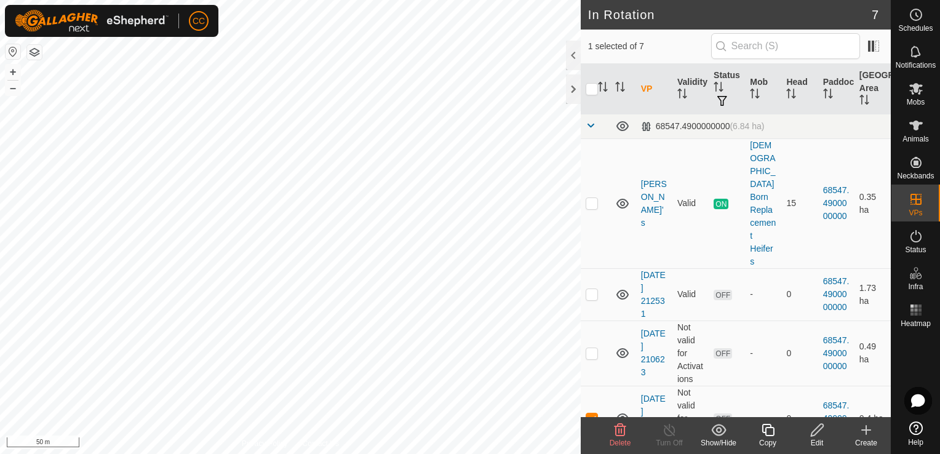
click at [815, 430] on icon at bounding box center [816, 429] width 15 height 15
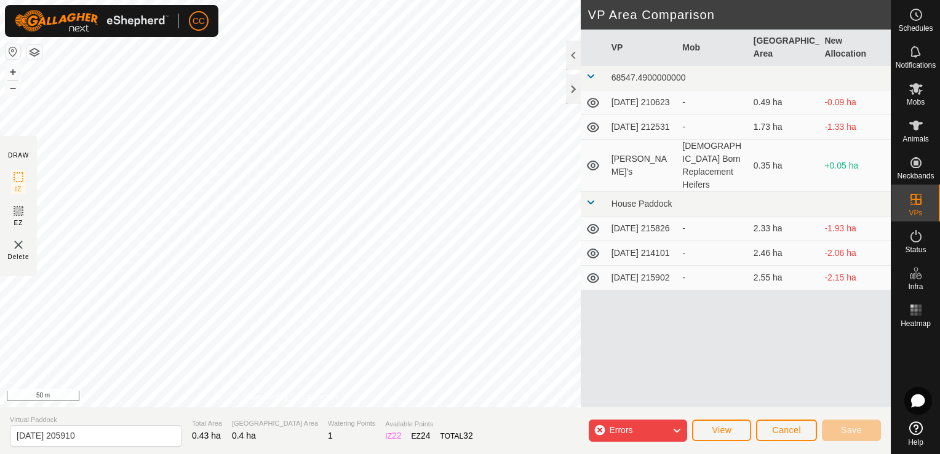
click at [681, 429] on icon at bounding box center [677, 430] width 10 height 16
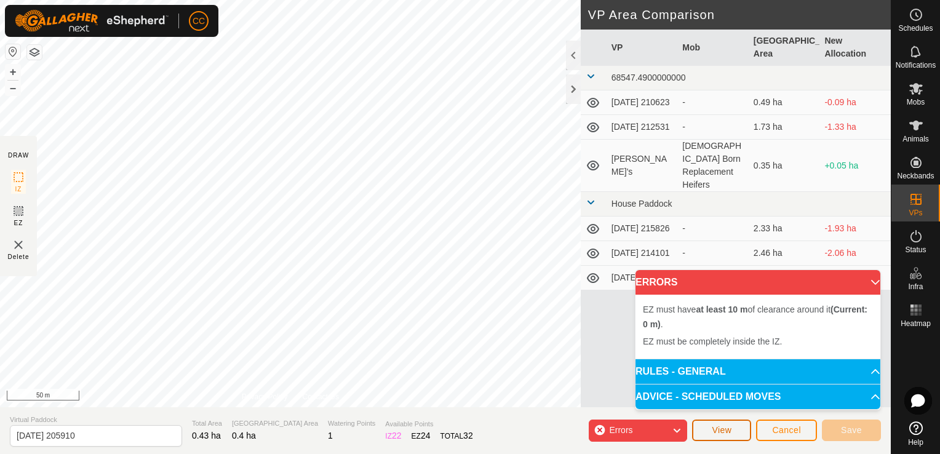
click at [716, 434] on span "View" at bounding box center [722, 430] width 20 height 10
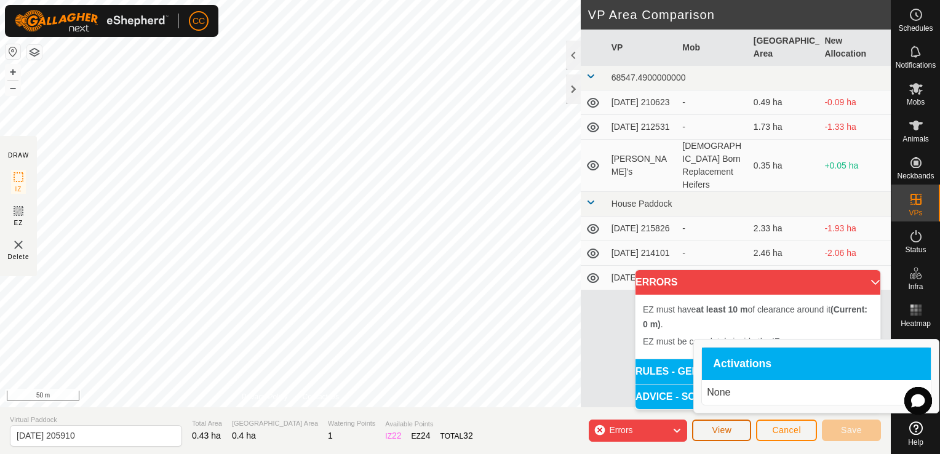
click at [716, 434] on span "View" at bounding box center [722, 430] width 20 height 10
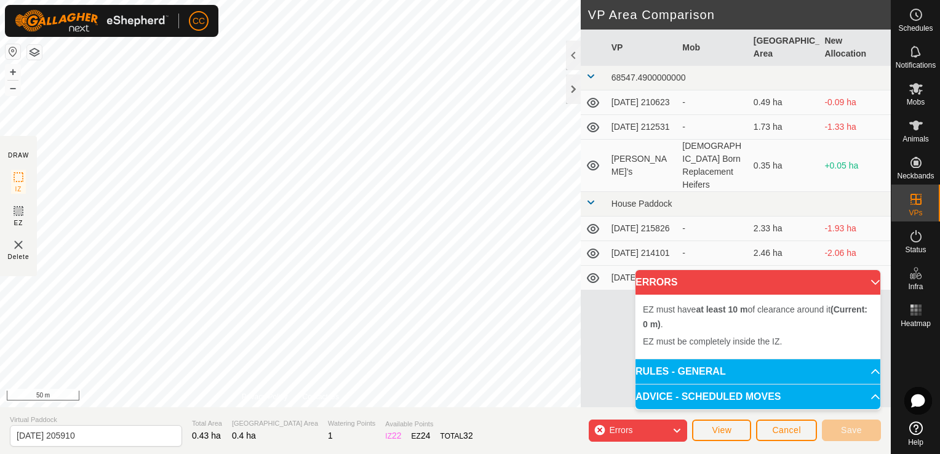
click at [676, 432] on icon at bounding box center [677, 430] width 10 height 16
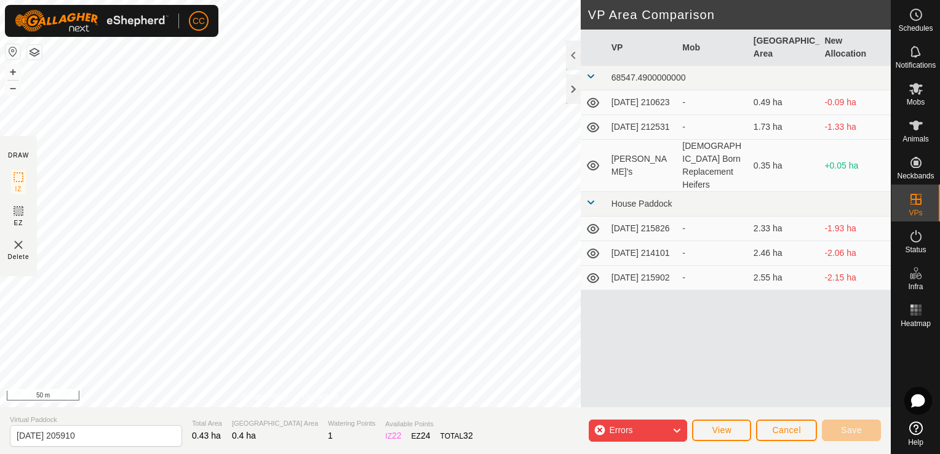
click at [16, 245] on img at bounding box center [18, 244] width 15 height 15
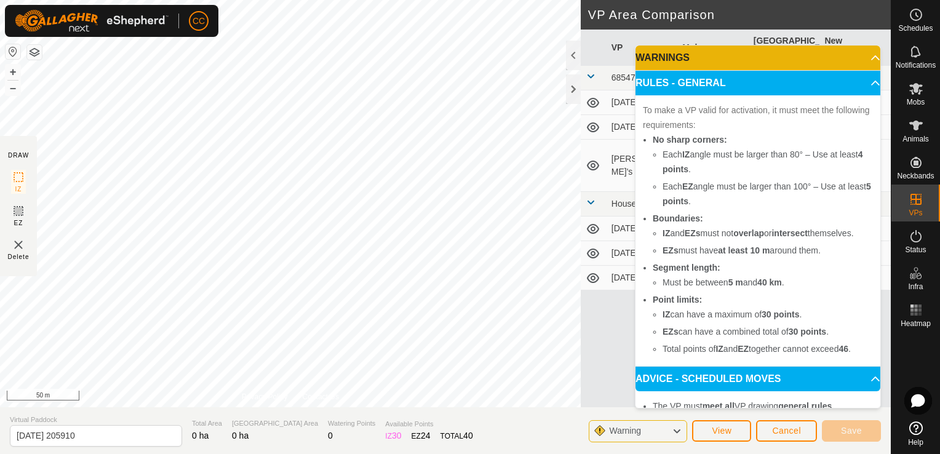
click at [857, 391] on p-accordion-header "ADVICE - SCHEDULED MOVES" at bounding box center [757, 379] width 245 height 25
click at [856, 86] on p-accordion-header "RULES - GENERAL" at bounding box center [757, 83] width 245 height 25
click at [855, 61] on p-accordion-header "WARNINGS" at bounding box center [757, 58] width 245 height 25
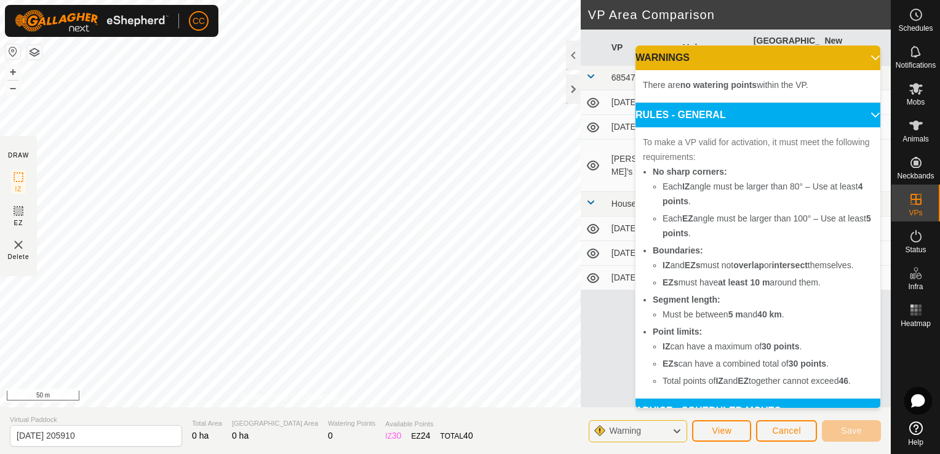
click at [855, 61] on p-accordion-header "WARNINGS" at bounding box center [757, 58] width 245 height 25
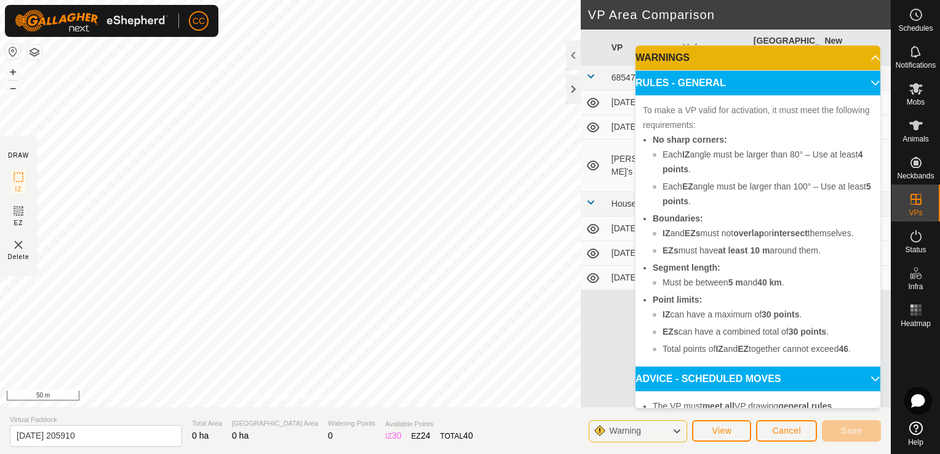
click at [858, 85] on p-accordion-header "RULES - GENERAL" at bounding box center [757, 83] width 245 height 25
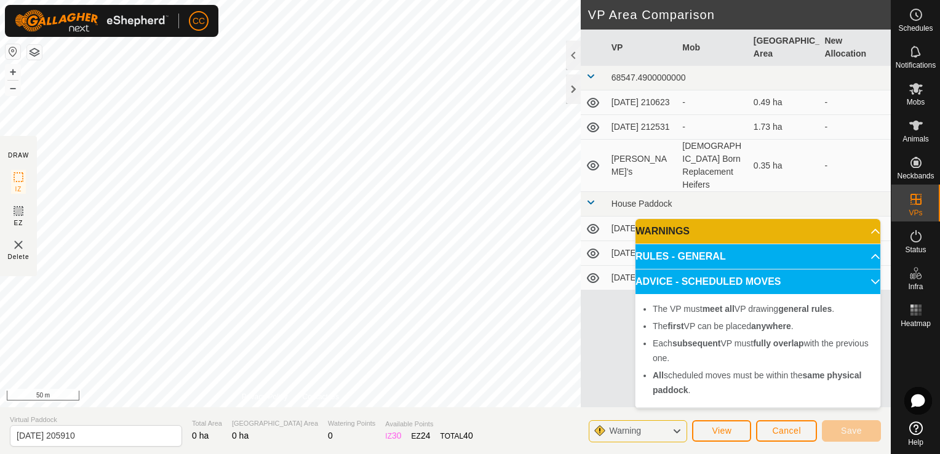
click at [866, 279] on p-accordion-header "ADVICE - SCHEDULED MOVES" at bounding box center [757, 281] width 245 height 25
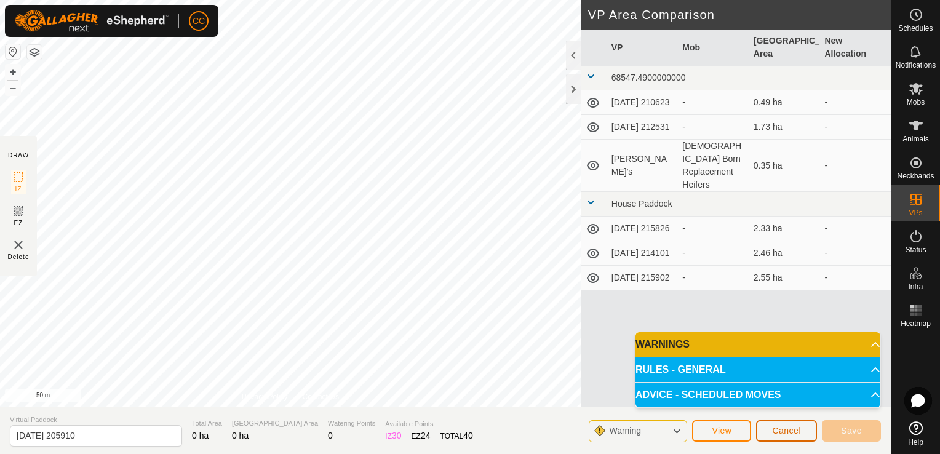
click at [787, 430] on span "Cancel" at bounding box center [786, 431] width 29 height 10
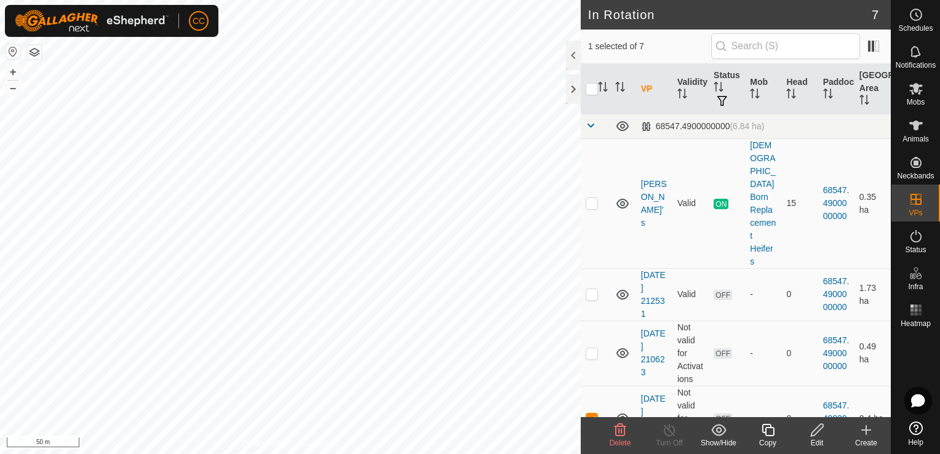
click at [619, 434] on icon at bounding box center [620, 429] width 15 height 15
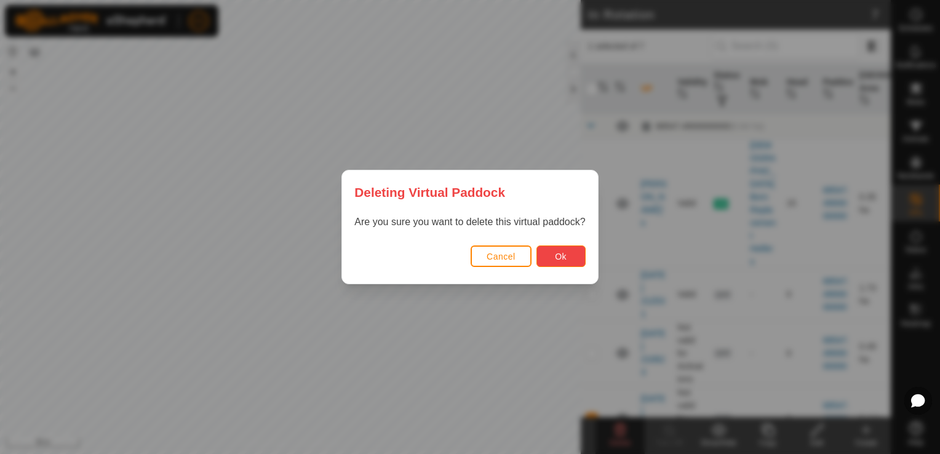
click at [546, 253] on button "Ok" at bounding box center [560, 256] width 49 height 22
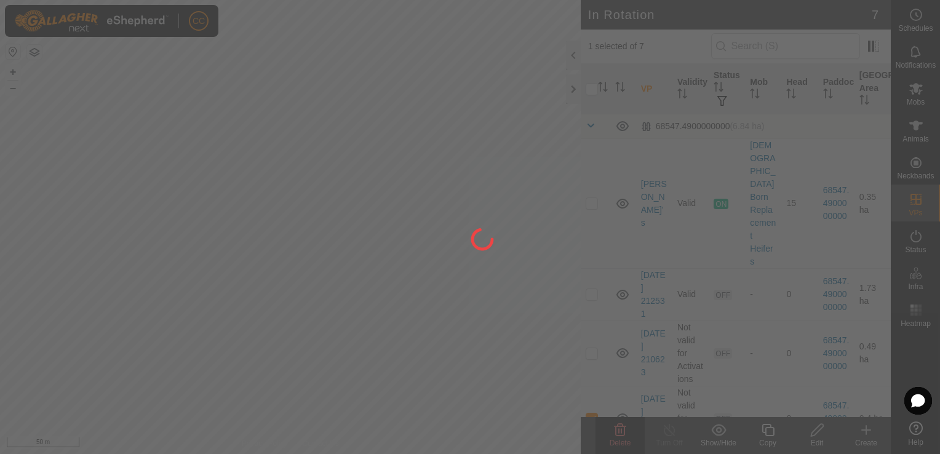
checkbox input "false"
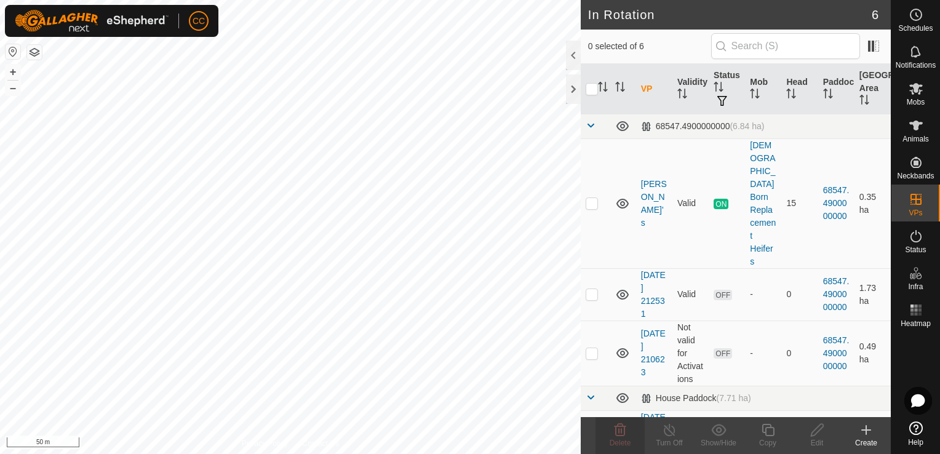
checkbox input "true"
click at [619, 437] on icon at bounding box center [620, 429] width 15 height 15
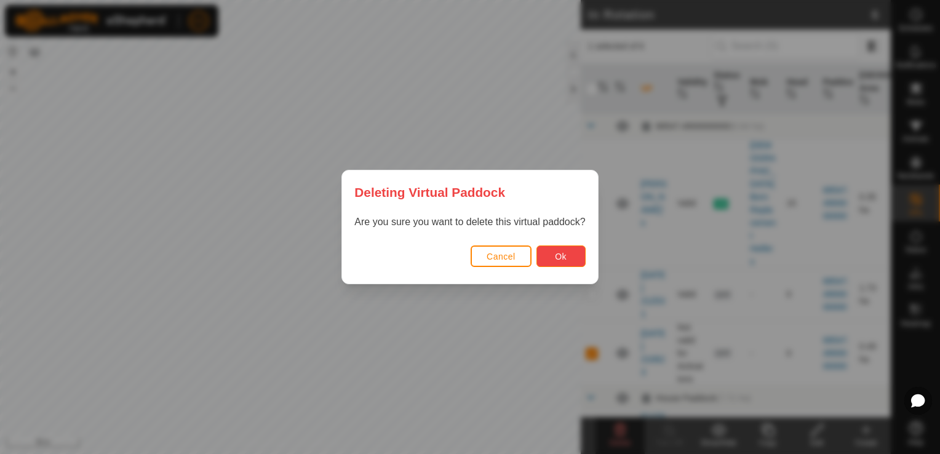
click at [569, 255] on button "Ok" at bounding box center [560, 256] width 49 height 22
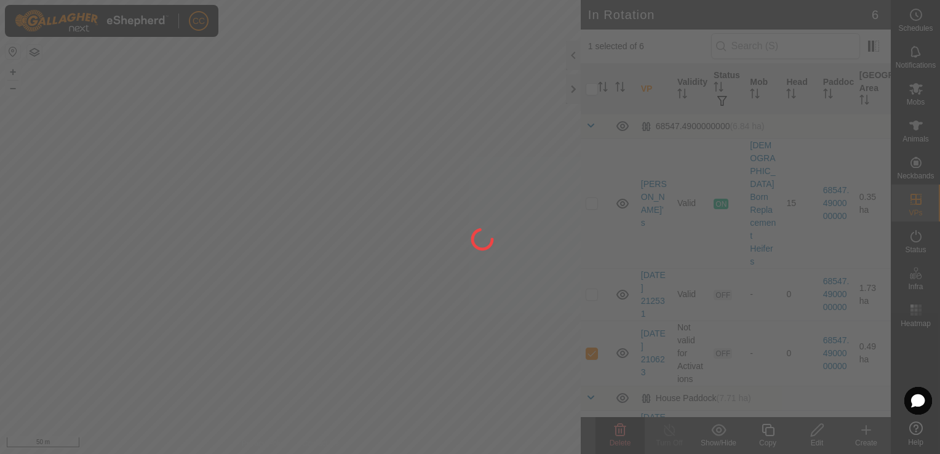
checkbox input "false"
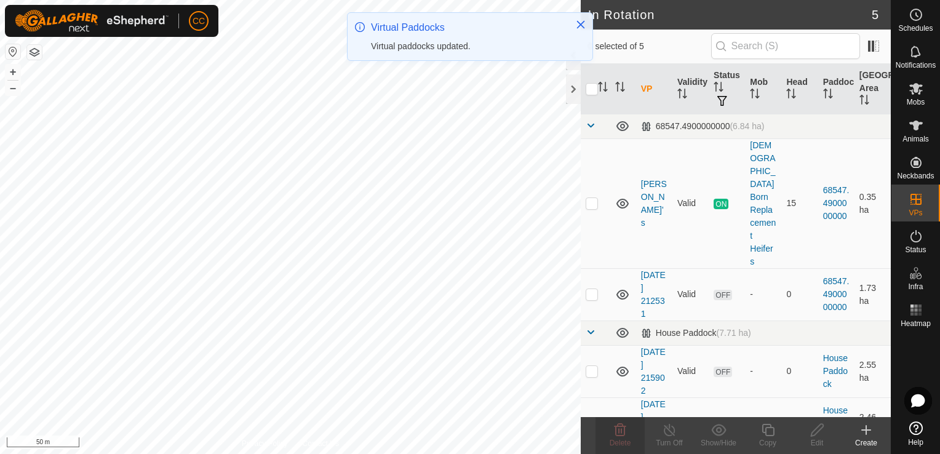
click at [865, 437] on icon at bounding box center [866, 429] width 15 height 15
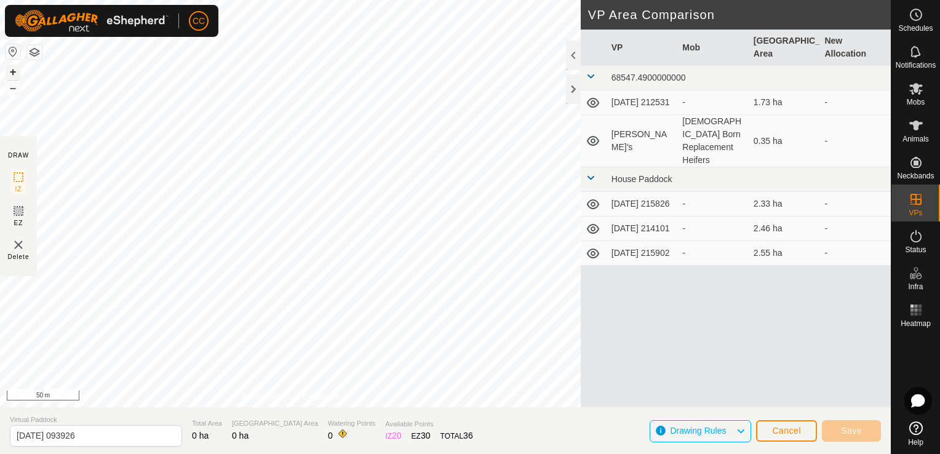
click at [12, 73] on button "+" at bounding box center [13, 72] width 15 height 15
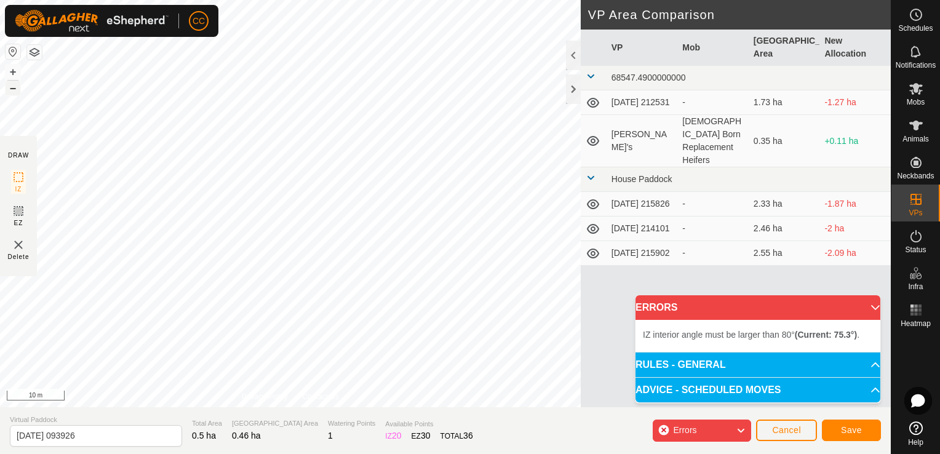
click at [12, 87] on button "–" at bounding box center [13, 88] width 15 height 15
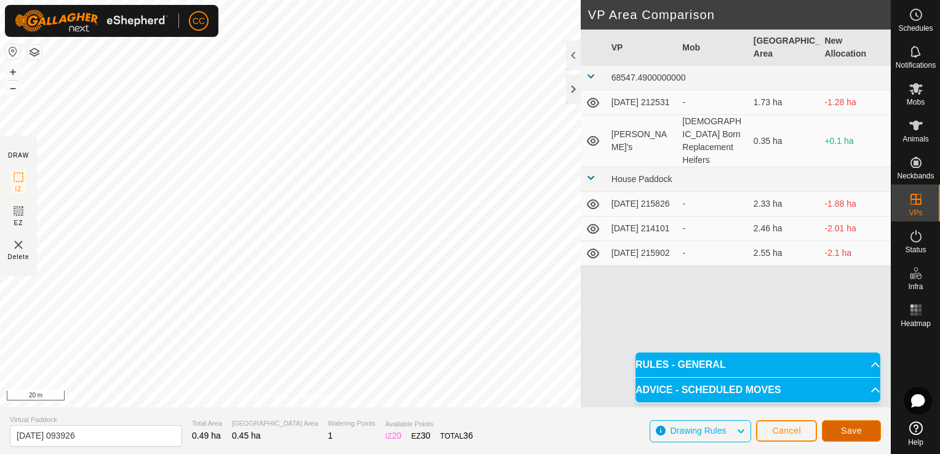
click at [851, 431] on span "Save" at bounding box center [851, 431] width 21 height 10
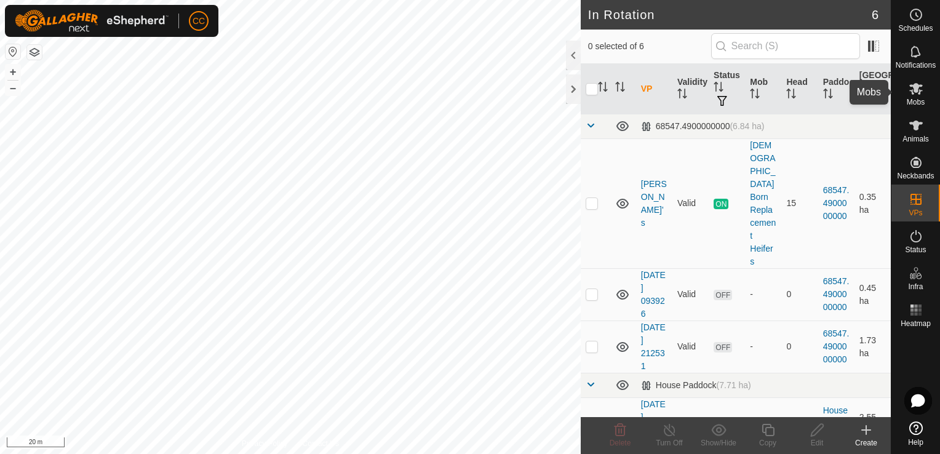
click at [916, 92] on icon at bounding box center [916, 89] width 14 height 12
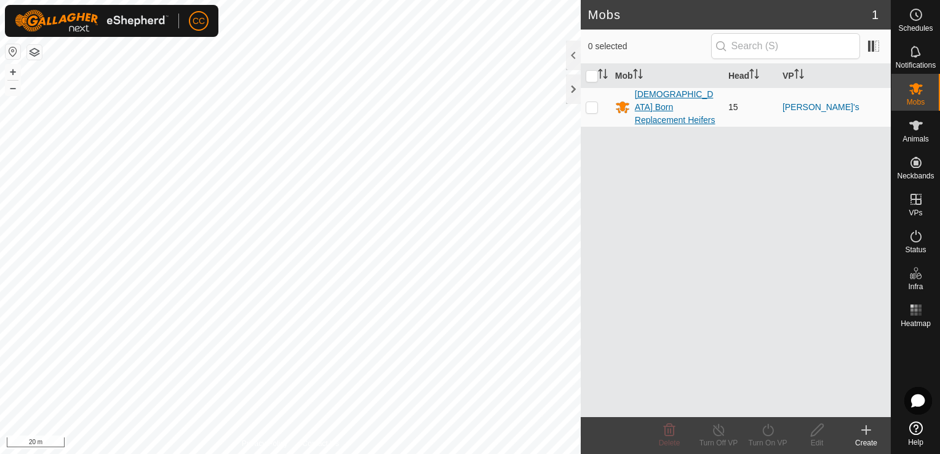
click at [684, 97] on div "[DEMOGRAPHIC_DATA] Born Replacement Heifers" at bounding box center [677, 107] width 84 height 39
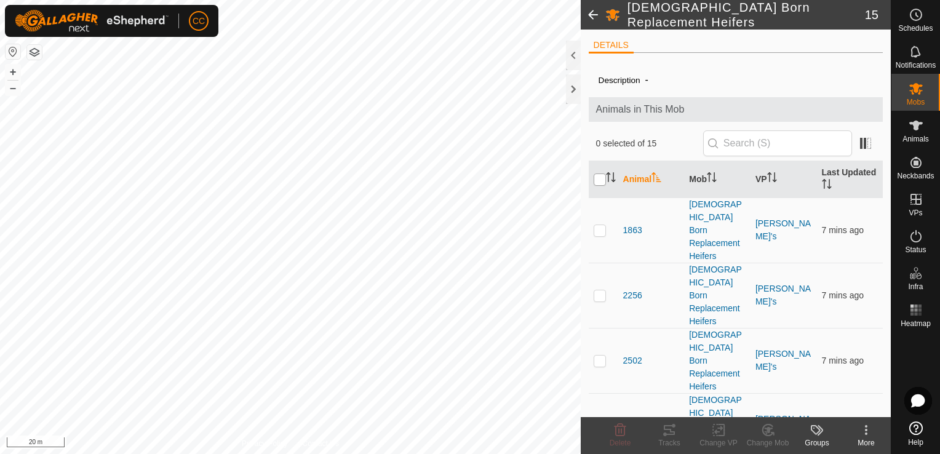
click at [599, 178] on input "checkbox" at bounding box center [599, 179] width 12 height 12
checkbox input "true"
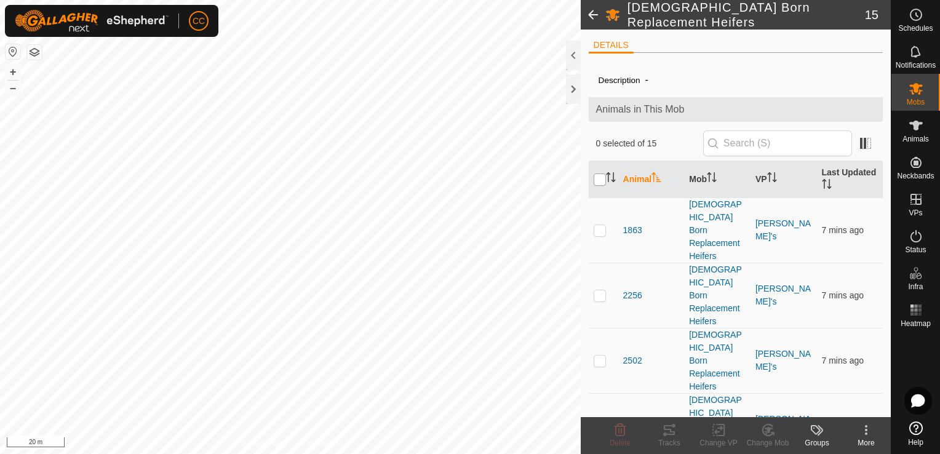
checkbox input "true"
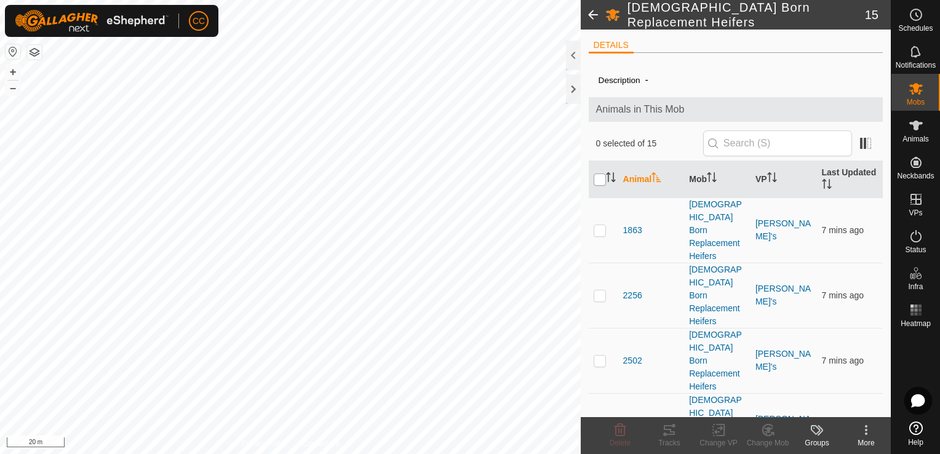
checkbox input "true"
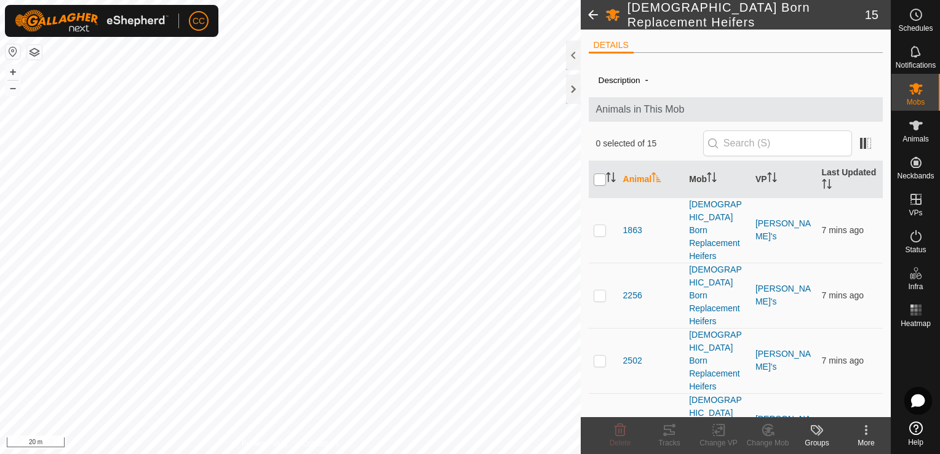
checkbox input "true"
click at [863, 432] on icon at bounding box center [866, 429] width 15 height 15
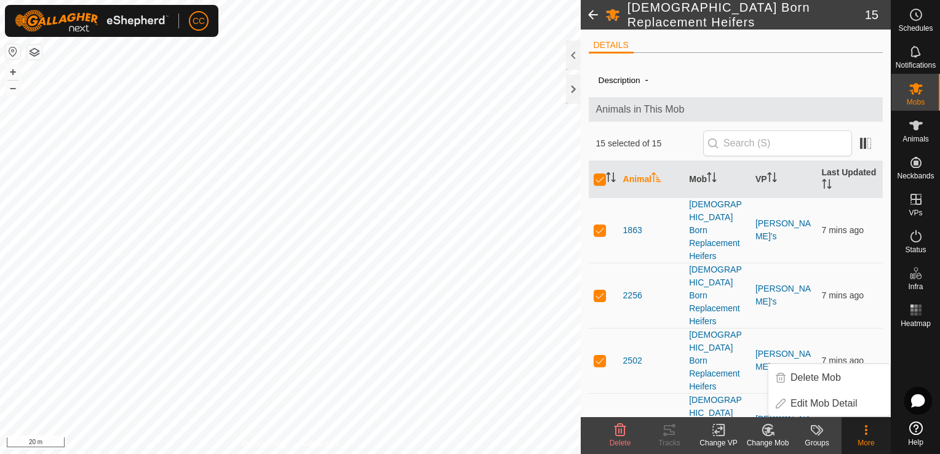
click at [589, 16] on span at bounding box center [593, 15] width 25 height 30
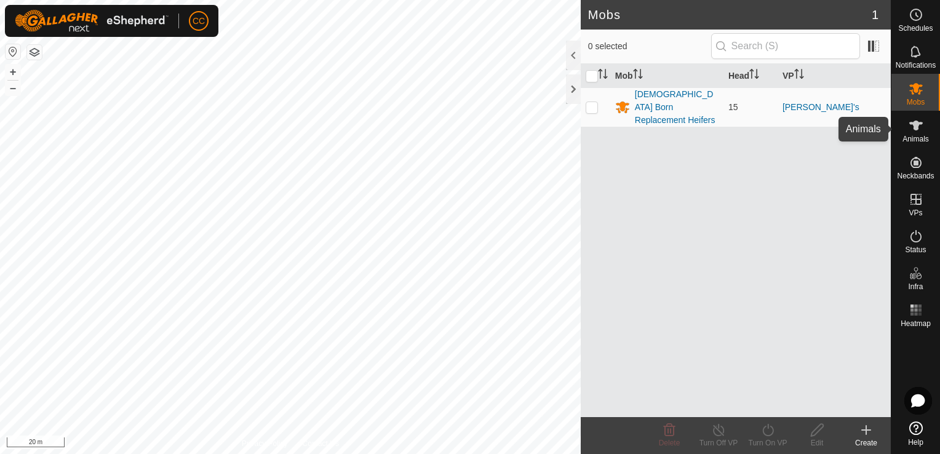
click at [915, 130] on icon at bounding box center [915, 125] width 15 height 15
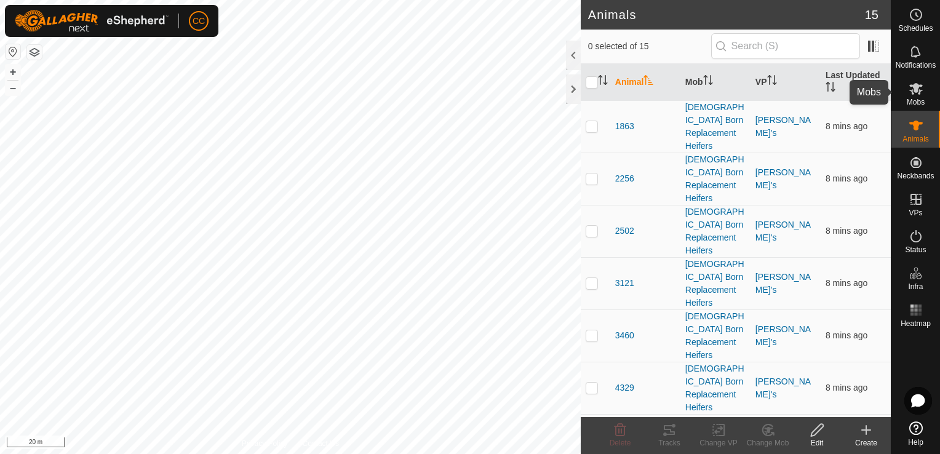
click at [914, 93] on icon at bounding box center [915, 88] width 15 height 15
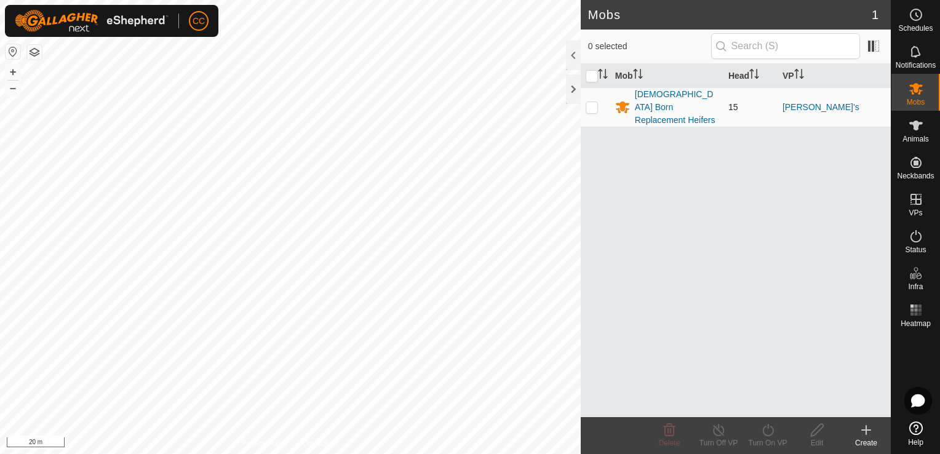
click at [590, 102] on p-checkbox at bounding box center [591, 107] width 12 height 10
checkbox input "true"
click at [767, 429] on icon at bounding box center [767, 429] width 15 height 15
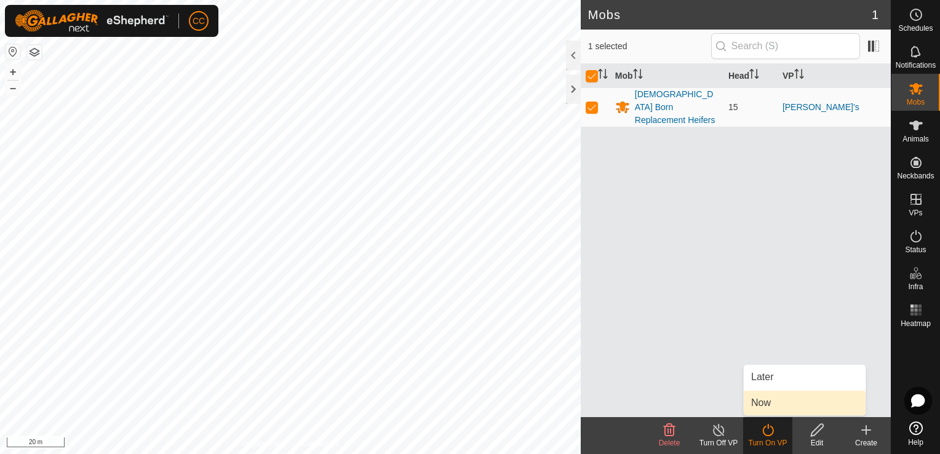
click at [766, 404] on link "Now" at bounding box center [805, 403] width 122 height 25
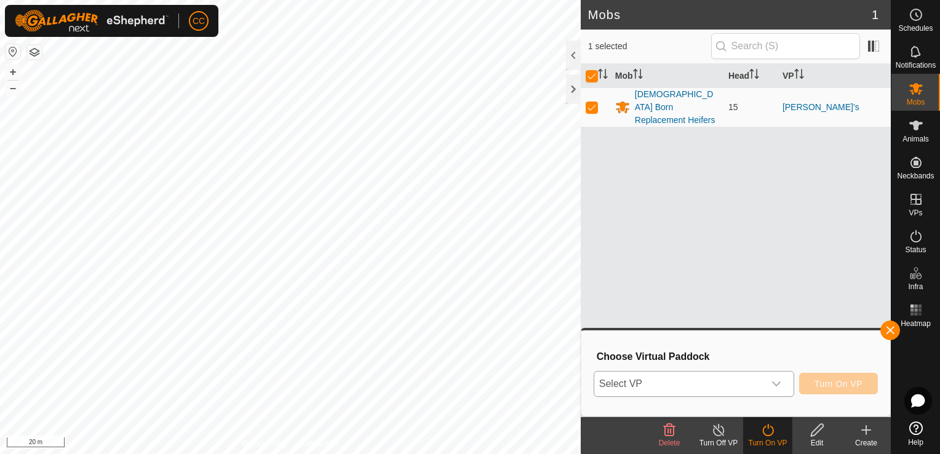
click at [780, 381] on icon "dropdown trigger" at bounding box center [776, 383] width 9 height 5
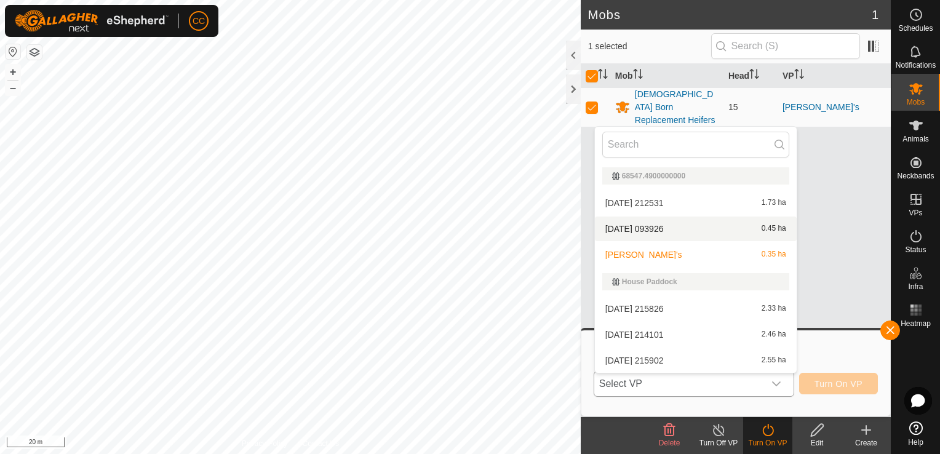
click at [736, 223] on li "[DATE] 093926 0.45 ha" at bounding box center [696, 228] width 202 height 25
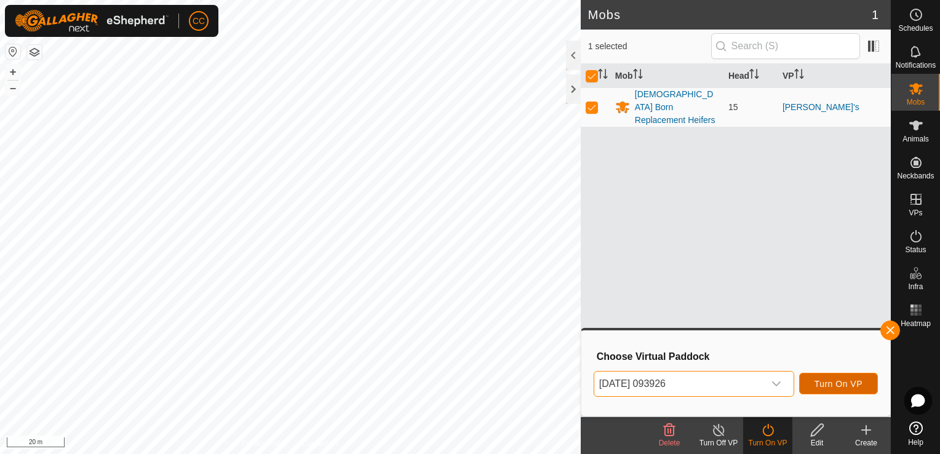
click at [834, 379] on span "Turn On VP" at bounding box center [838, 384] width 48 height 10
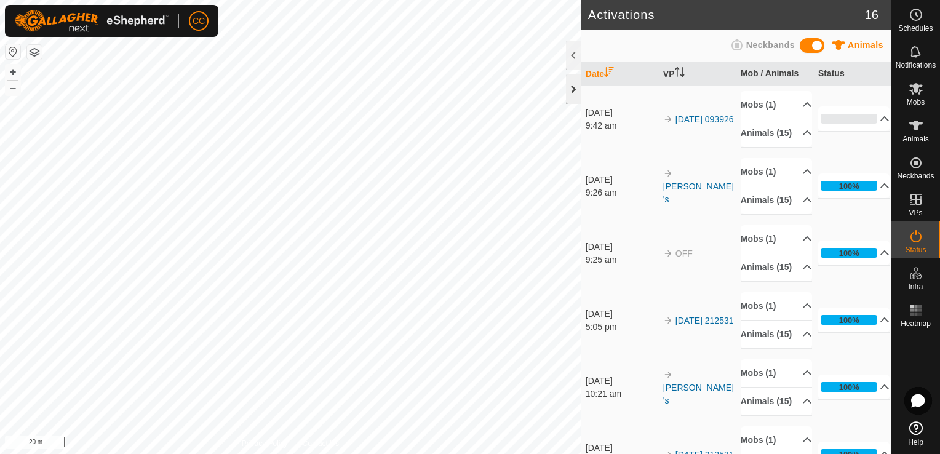
click at [569, 90] on div at bounding box center [573, 89] width 15 height 30
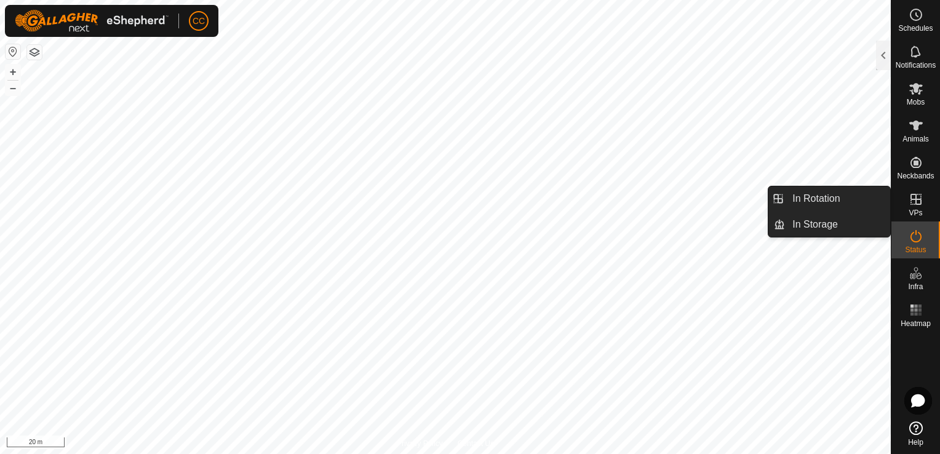
click at [915, 200] on icon at bounding box center [915, 199] width 11 height 11
click at [912, 201] on icon at bounding box center [915, 199] width 15 height 15
click at [915, 202] on icon at bounding box center [915, 199] width 11 height 11
click at [866, 202] on link "In Rotation" at bounding box center [837, 198] width 105 height 25
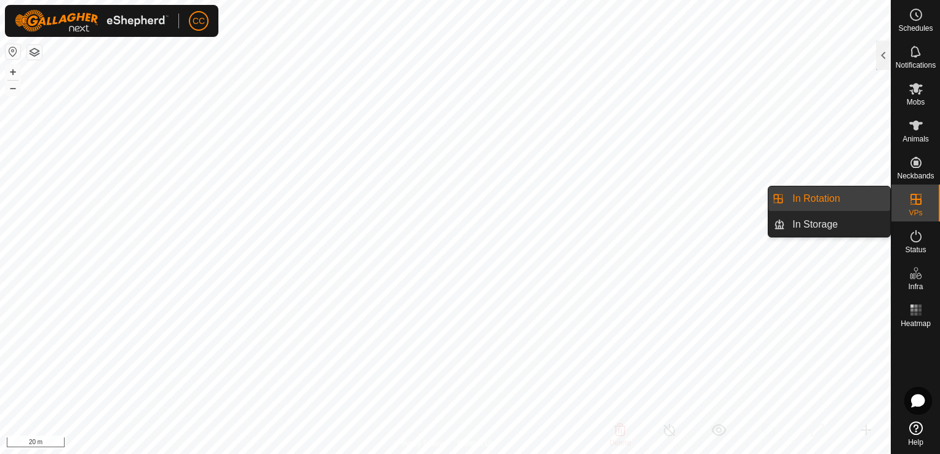
click at [866, 202] on link "In Rotation" at bounding box center [837, 198] width 105 height 25
click at [921, 209] on span "VPs" at bounding box center [915, 212] width 14 height 7
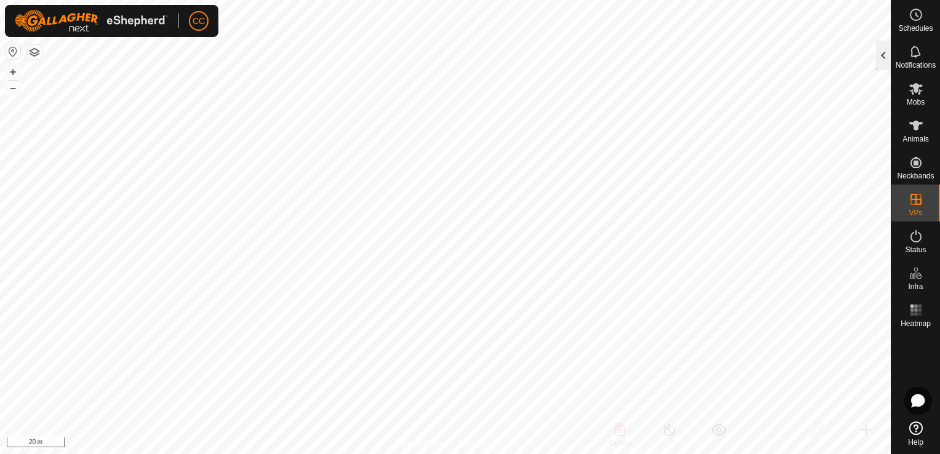
click at [881, 58] on div at bounding box center [883, 56] width 15 height 30
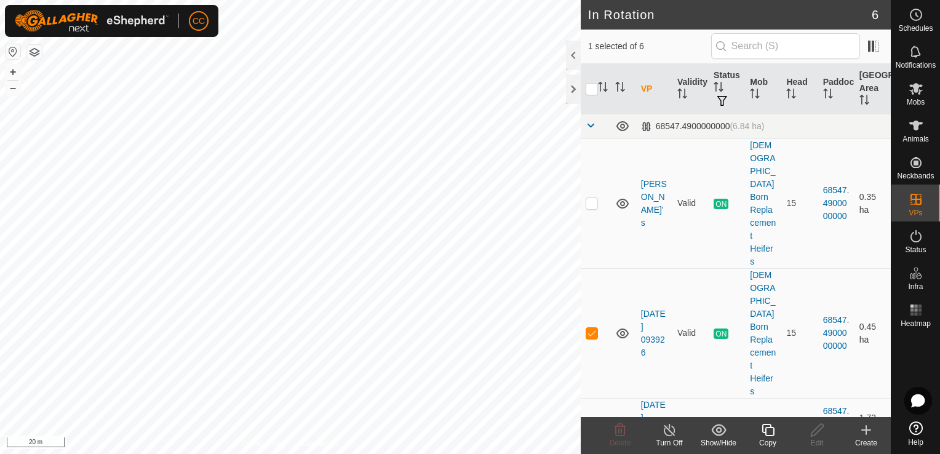
click at [866, 430] on icon at bounding box center [866, 430] width 9 height 0
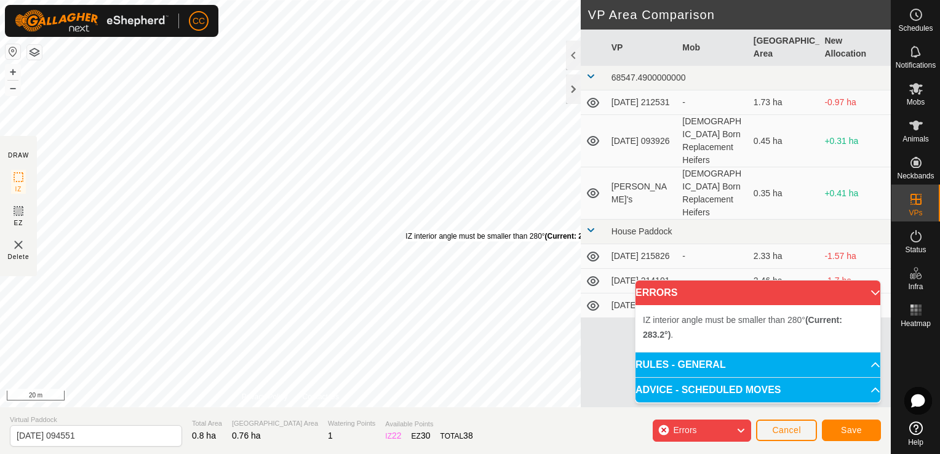
click at [405, 230] on div "IZ interior angle must be smaller than 280° (Current: 283.2°) . + – ⇧ i 20 m" at bounding box center [290, 203] width 581 height 407
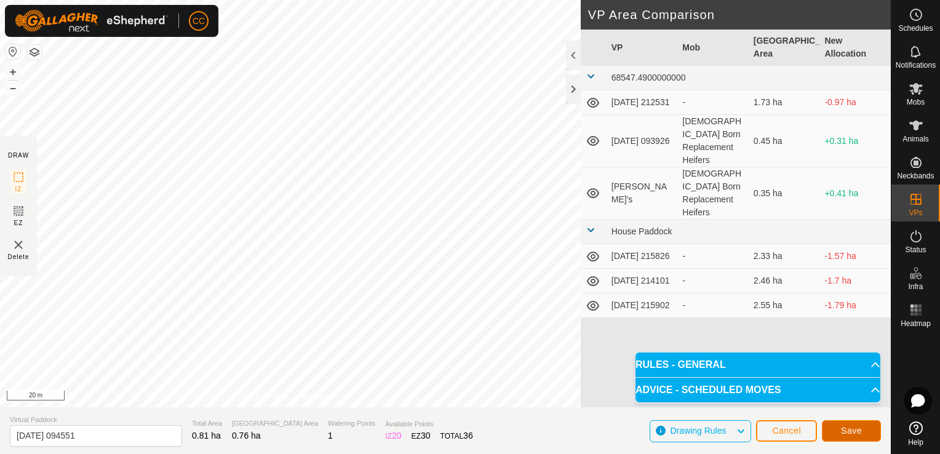
click at [852, 434] on span "Save" at bounding box center [851, 431] width 21 height 10
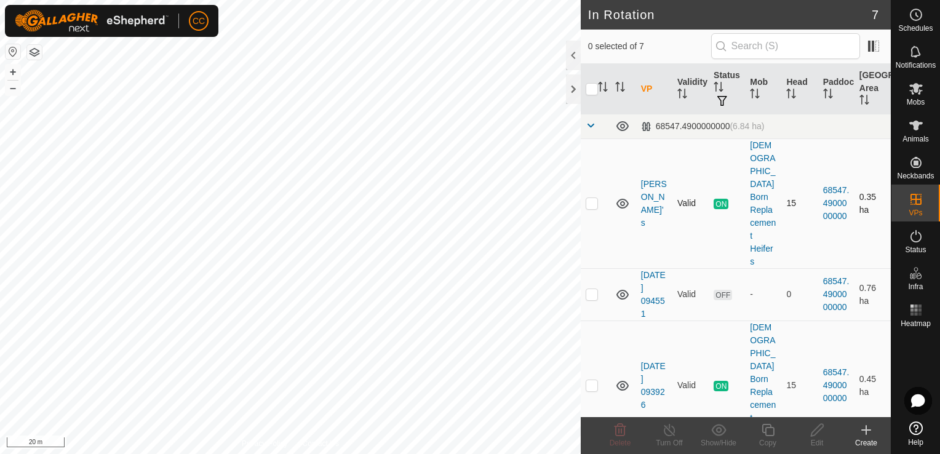
click at [590, 198] on p-checkbox at bounding box center [591, 203] width 12 height 10
checkbox input "true"
click at [667, 436] on icon at bounding box center [669, 429] width 15 height 15
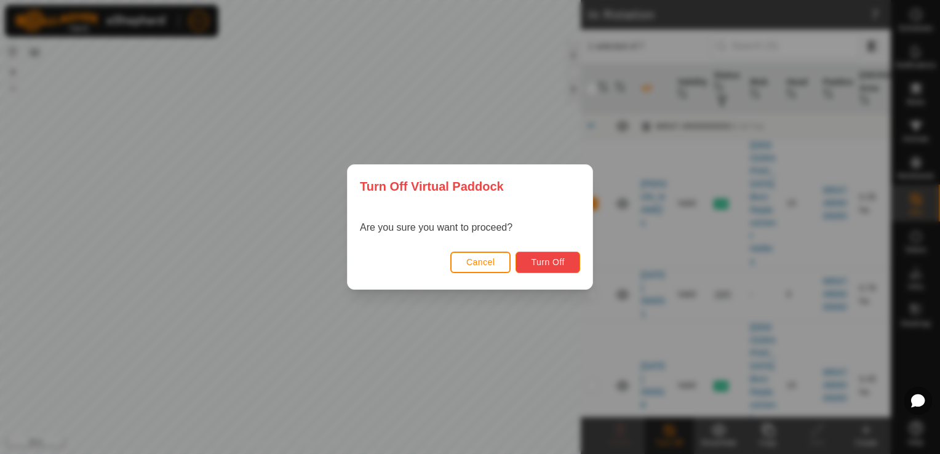
click at [546, 257] on span "Turn Off" at bounding box center [548, 262] width 34 height 10
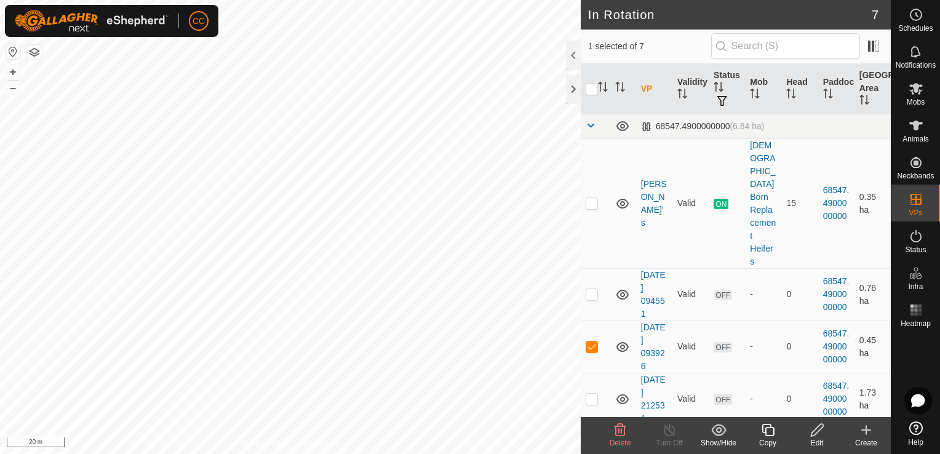
checkbox input "true"
checkbox input "false"
click at [595, 341] on p-checkbox at bounding box center [591, 346] width 12 height 10
checkbox input "false"
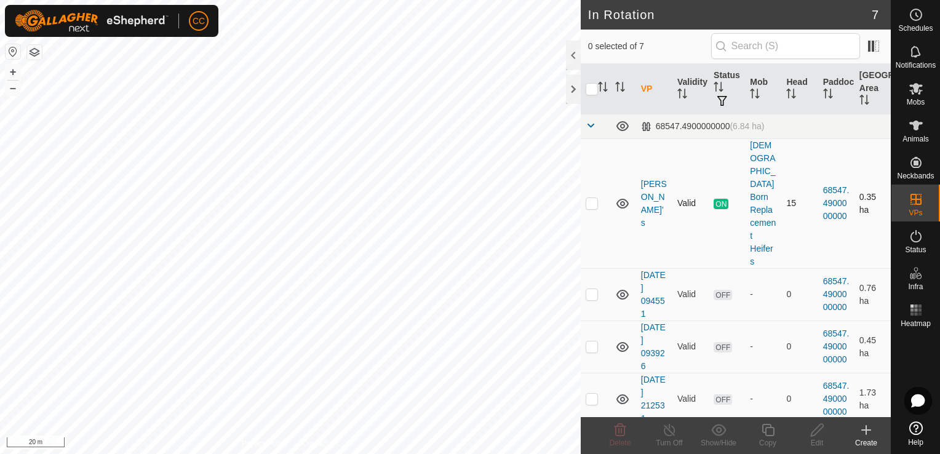
click at [592, 198] on p-checkbox at bounding box center [591, 203] width 12 height 10
checkbox input "true"
click at [590, 320] on td at bounding box center [596, 346] width 30 height 52
checkbox input "true"
click at [585, 188] on td at bounding box center [596, 203] width 30 height 130
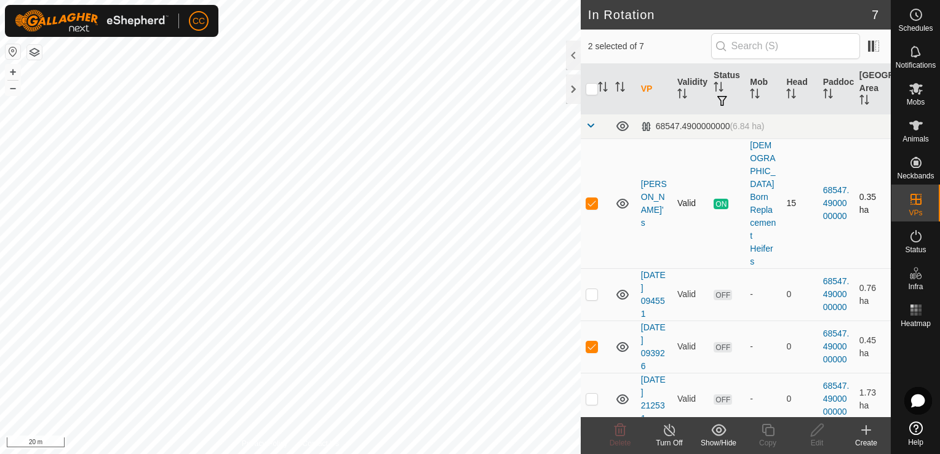
checkbox input "false"
